Goal: Information Seeking & Learning: Learn about a topic

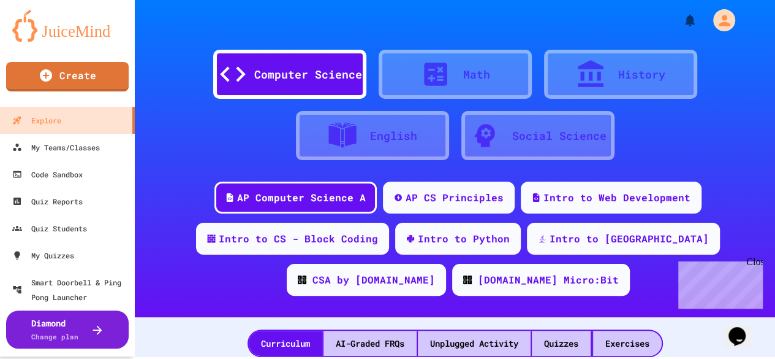
scroll to position [4, 0]
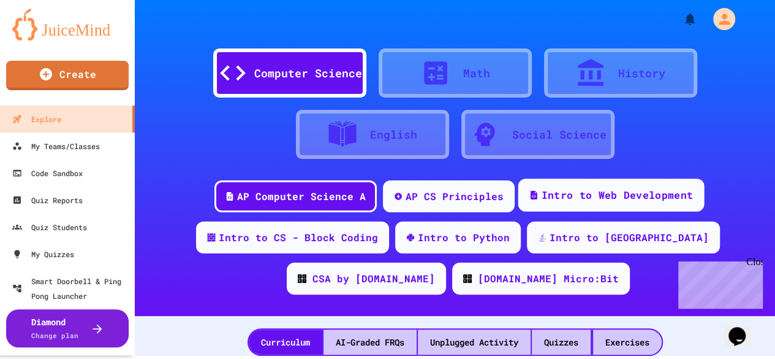
click at [579, 198] on div "Intro to Web Development" at bounding box center [617, 195] width 151 height 15
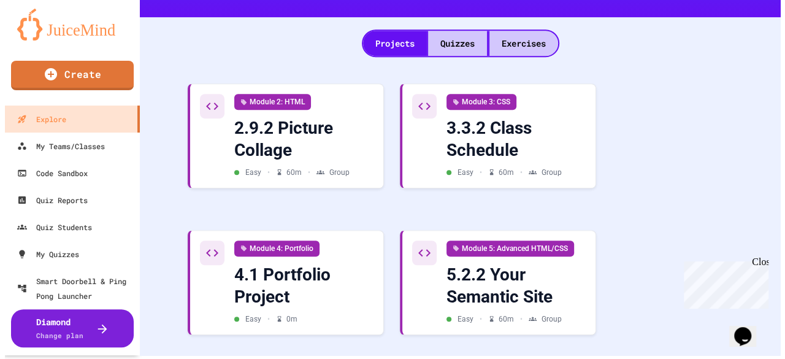
scroll to position [300, 0]
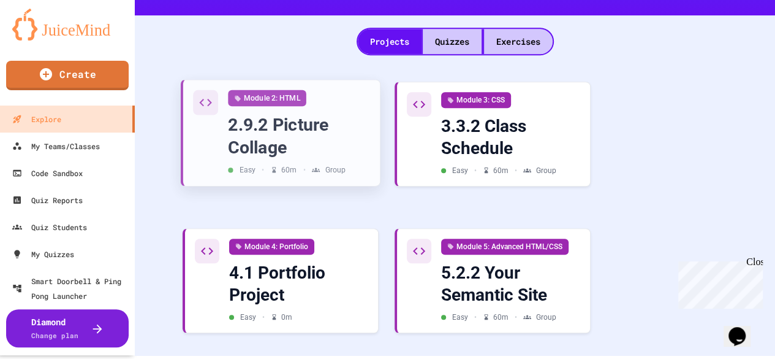
click at [299, 139] on div "2.9.2 Picture Collage" at bounding box center [299, 135] width 142 height 45
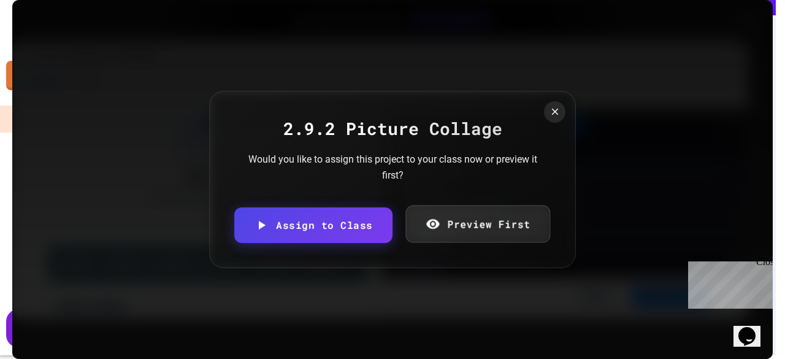
click at [484, 216] on link "Preview First" at bounding box center [477, 223] width 145 height 37
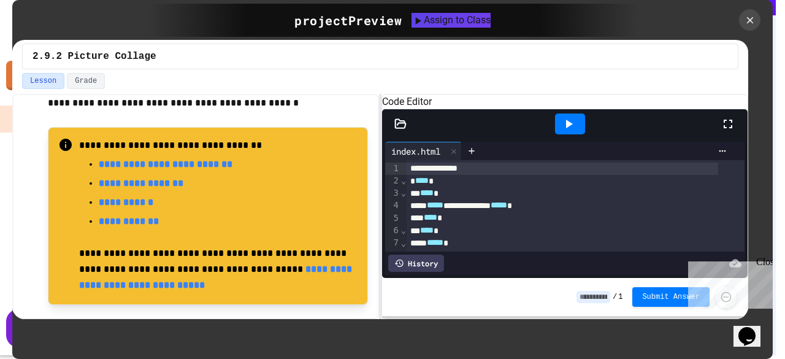
scroll to position [344, 0]
